Goal: Information Seeking & Learning: Learn about a topic

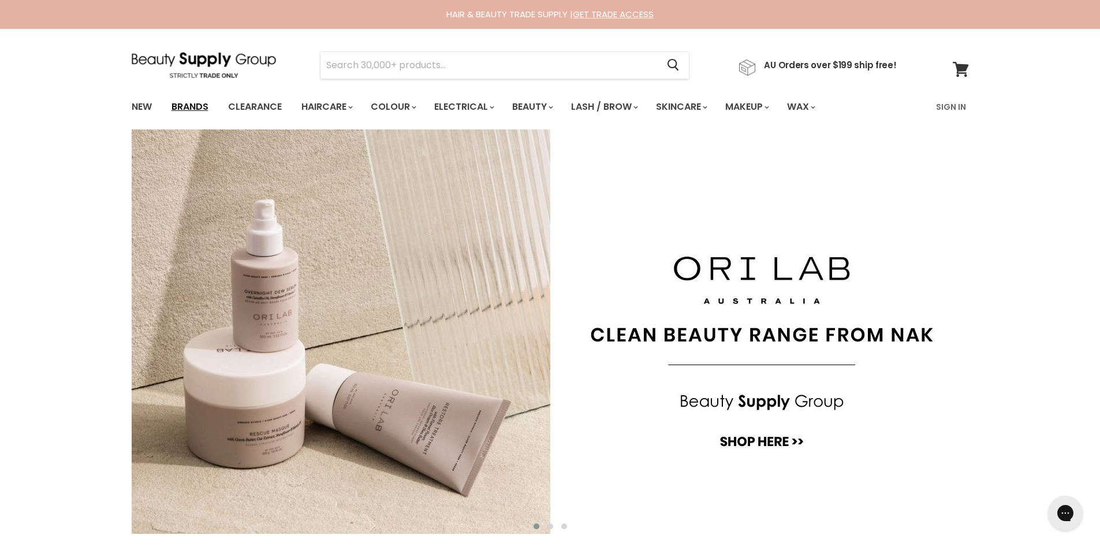
click at [199, 103] on link "Brands" at bounding box center [190, 107] width 54 height 24
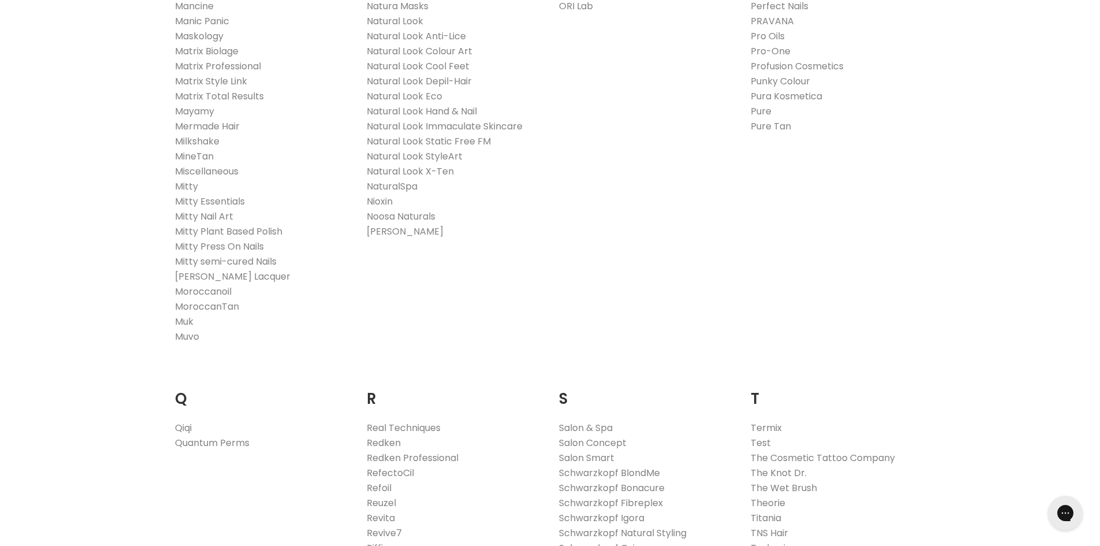
scroll to position [1426, 0]
click at [181, 335] on link "Muvo" at bounding box center [187, 332] width 24 height 13
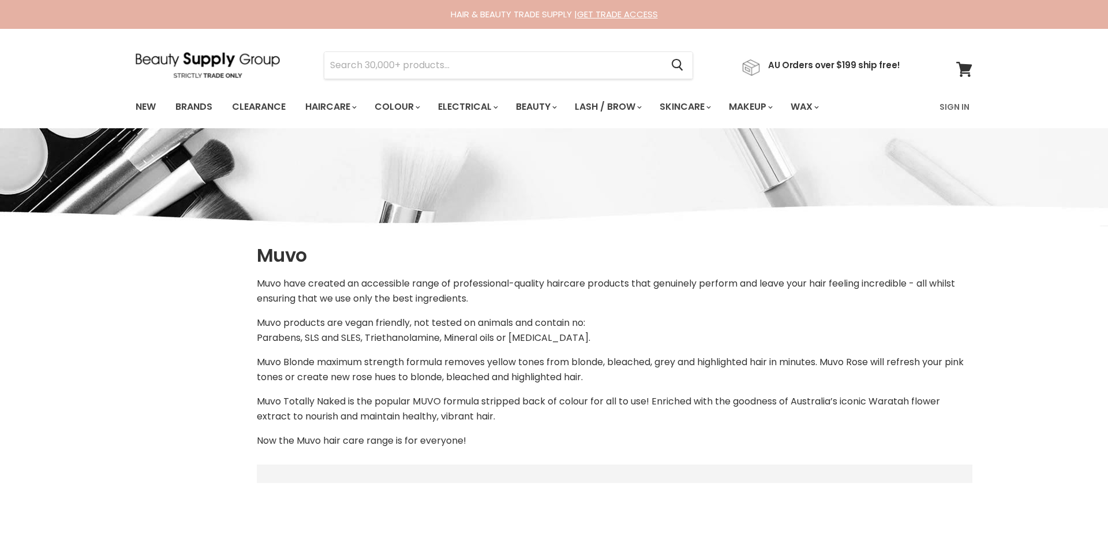
select select "manual"
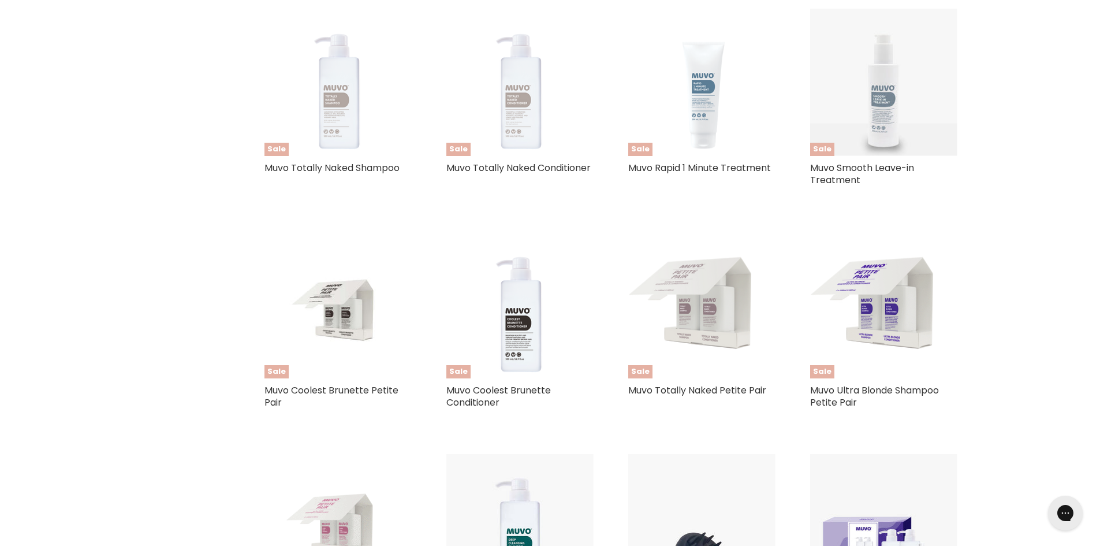
scroll to position [774, 0]
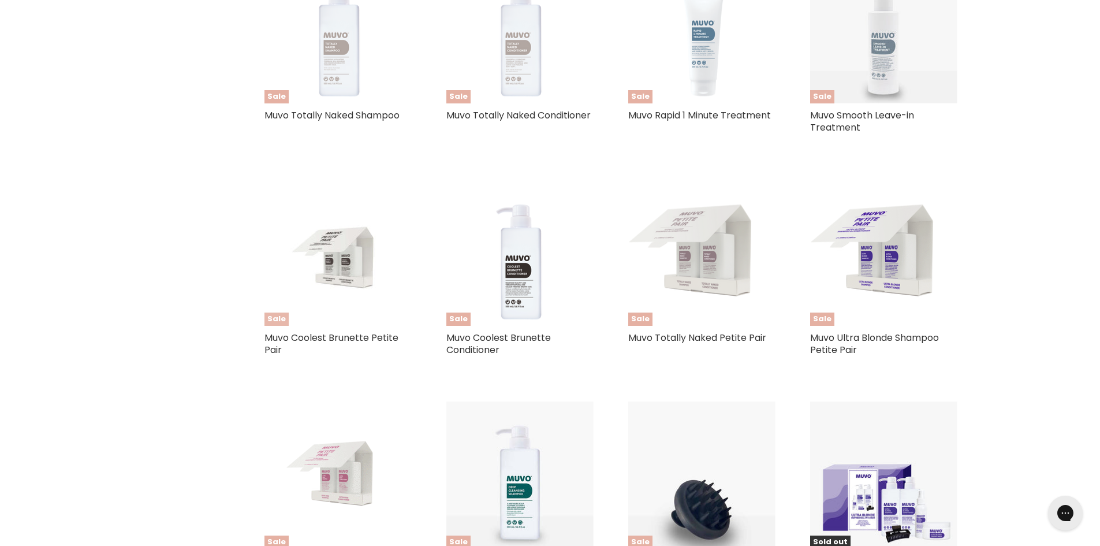
click at [336, 272] on img "Main content" at bounding box center [338, 251] width 98 height 147
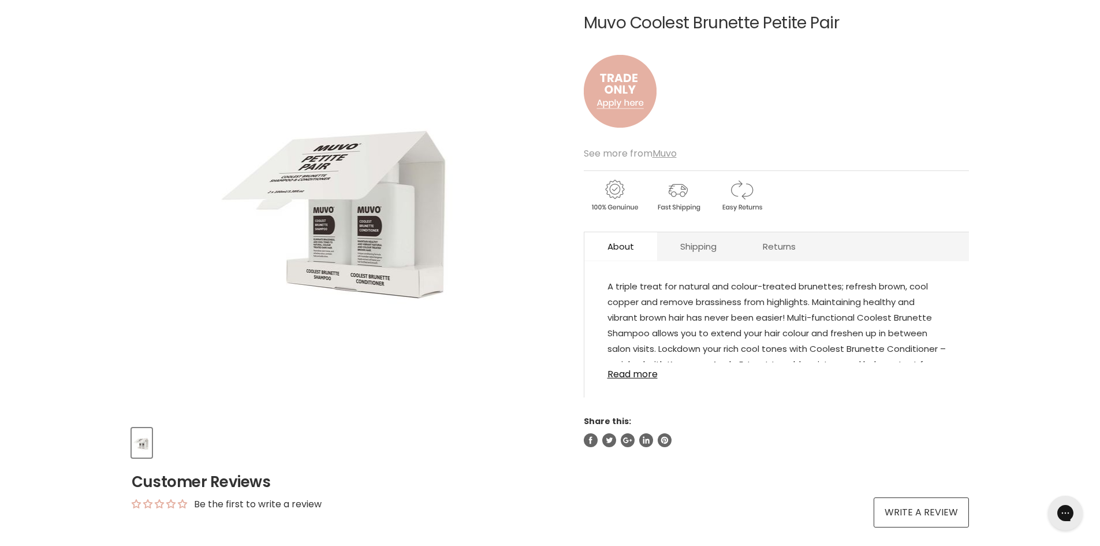
scroll to position [156, 0]
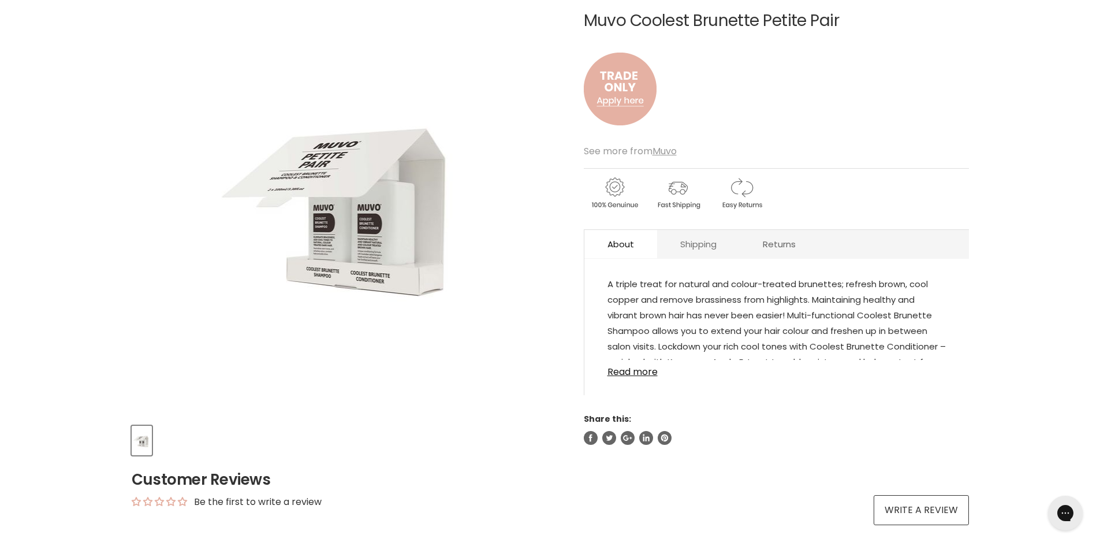
click at [704, 241] on link "Shipping" at bounding box center [698, 244] width 83 height 28
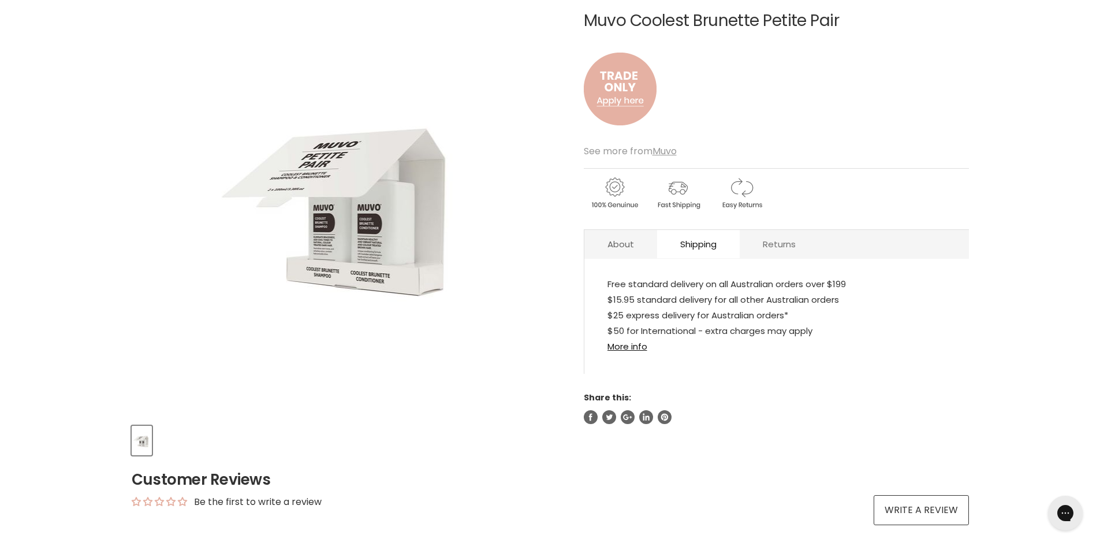
click at [776, 249] on link "Returns" at bounding box center [778, 244] width 79 height 28
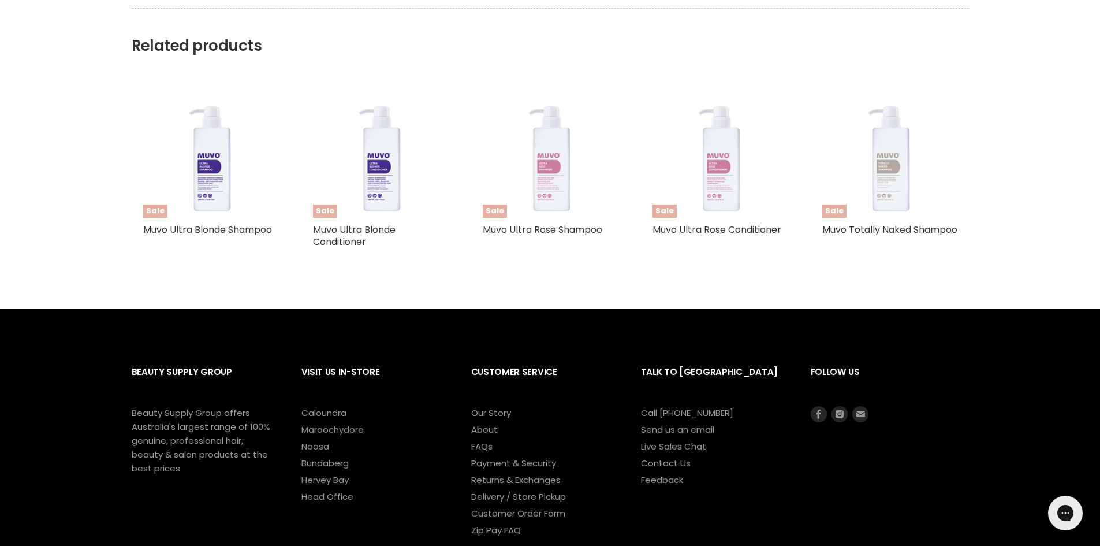
scroll to position [0, 0]
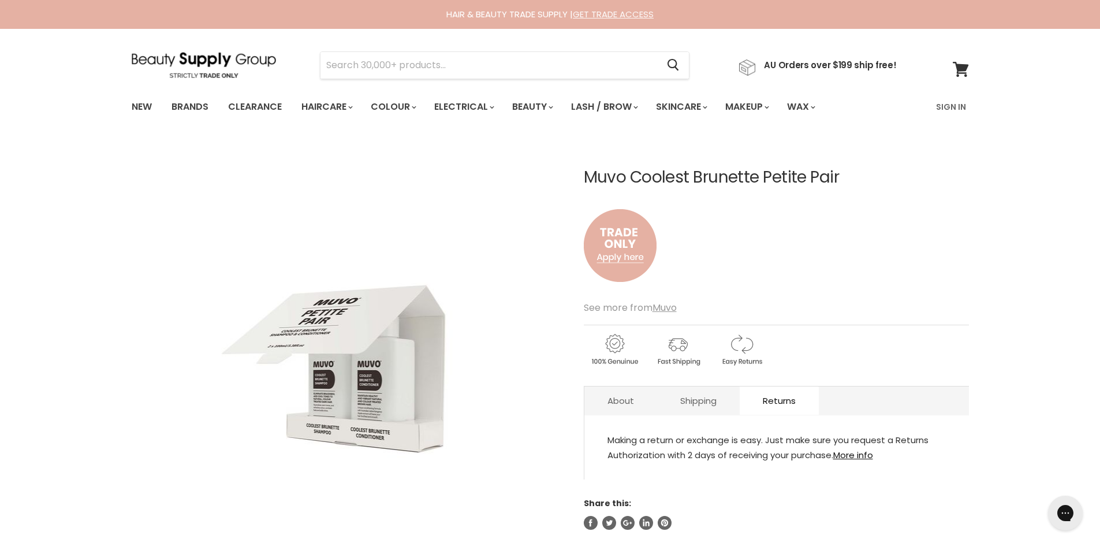
click at [601, 14] on link "GET TRADE ACCESS" at bounding box center [613, 14] width 81 height 12
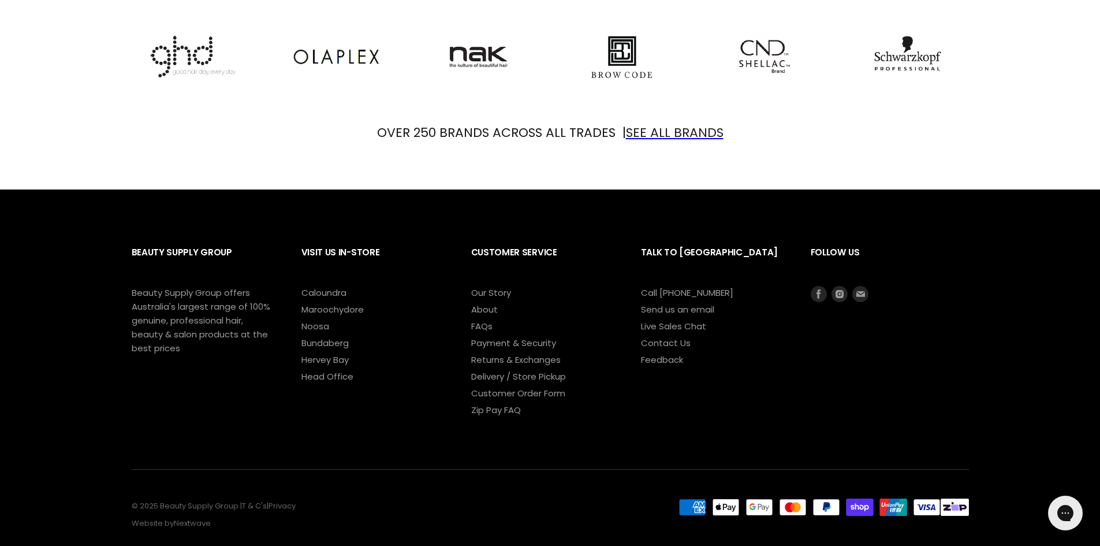
scroll to position [1413, 0]
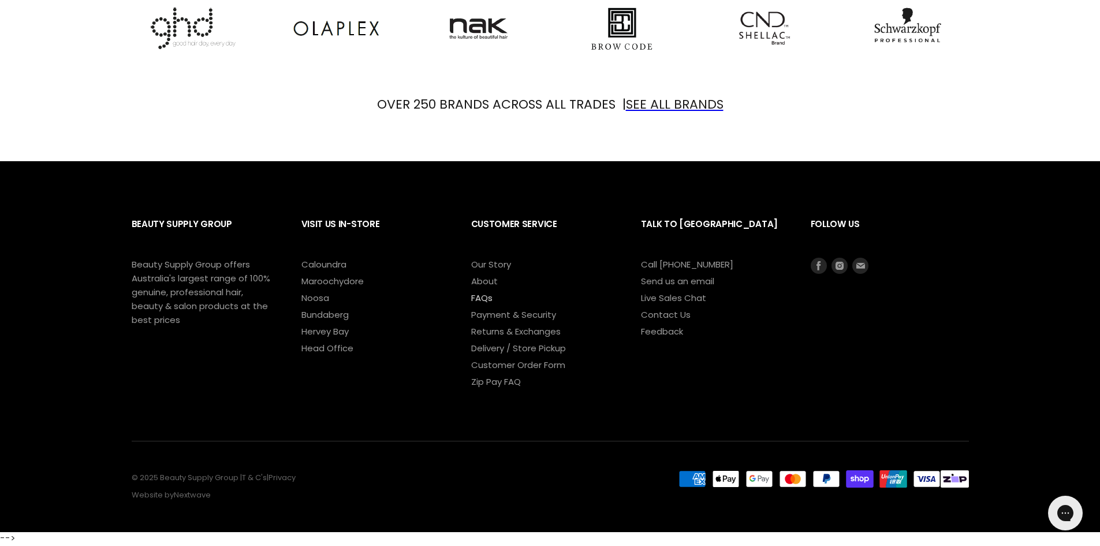
click at [475, 297] on link "FAQs" at bounding box center [481, 298] width 21 height 12
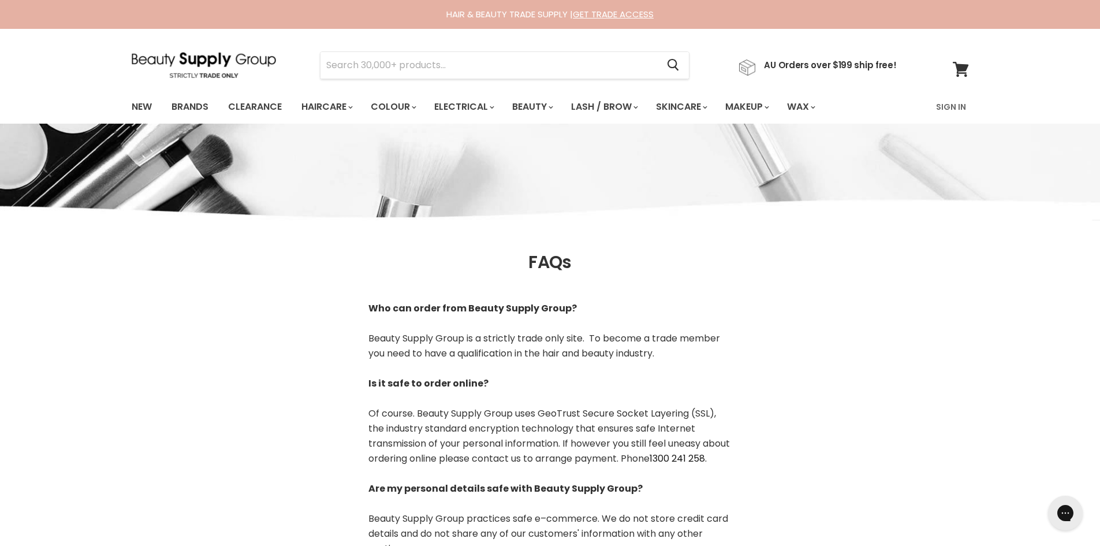
drag, startPoint x: 378, startPoint y: 341, endPoint x: 699, endPoint y: 354, distance: 321.2
click at [699, 354] on div "Who can order from Beauty Supply Group? Beauty Supply Group is a strictly trade…" at bounding box center [550, 548] width 393 height 495
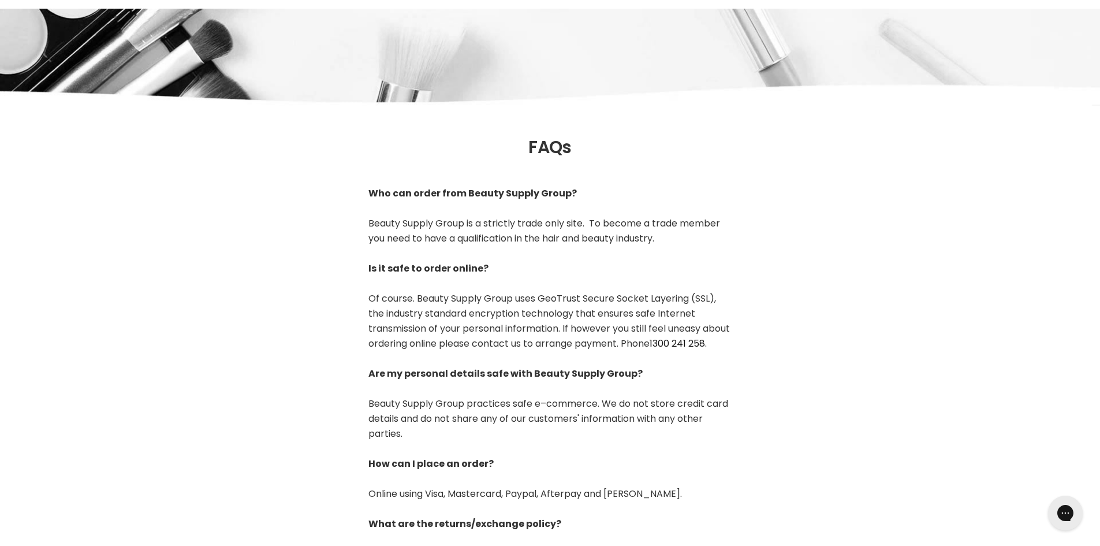
scroll to position [115, 0]
click at [1100, 191] on html "Skip to content HAIR & BEAUTY TRADE SUPPLY | GET TRADE ACCESS HAIR & BEAUTY TRA…" at bounding box center [550, 158] width 1100 height 546
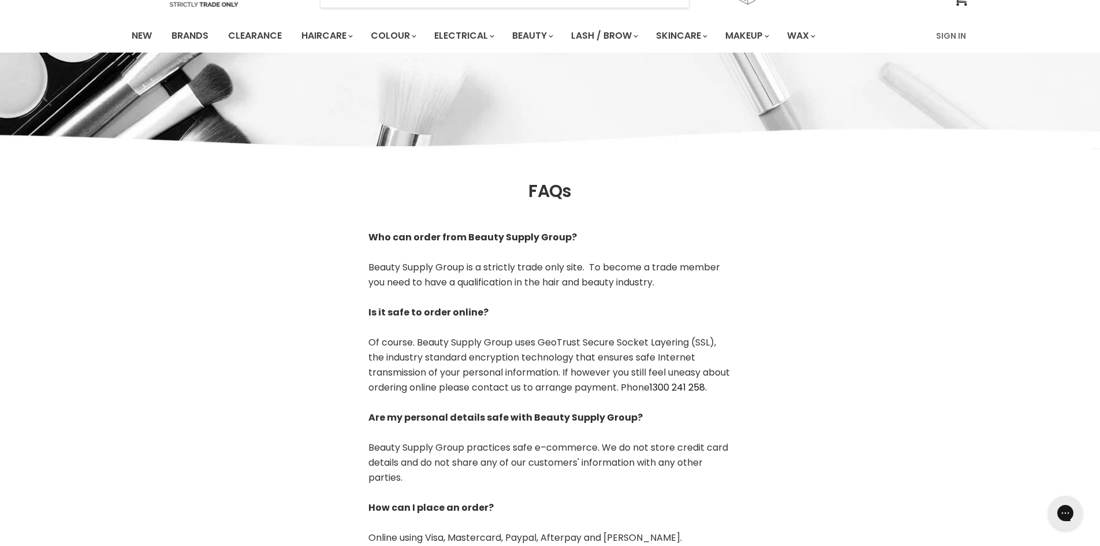
scroll to position [31, 0]
